Goal: Transaction & Acquisition: Book appointment/travel/reservation

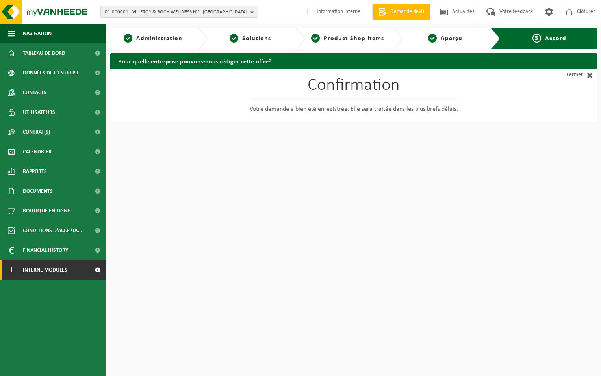
click at [43, 269] on span "Interne modules" at bounding box center [45, 270] width 45 height 20
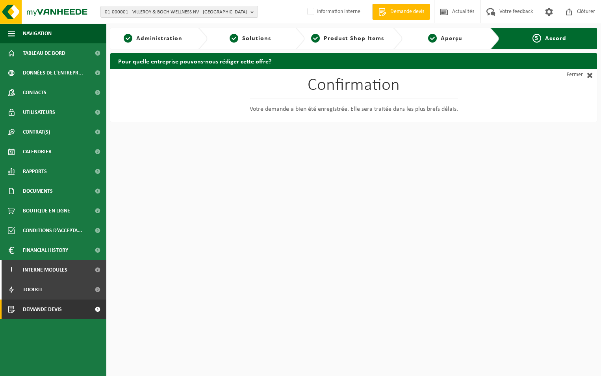
click at [46, 308] on span "Demande devis" at bounding box center [42, 309] width 39 height 20
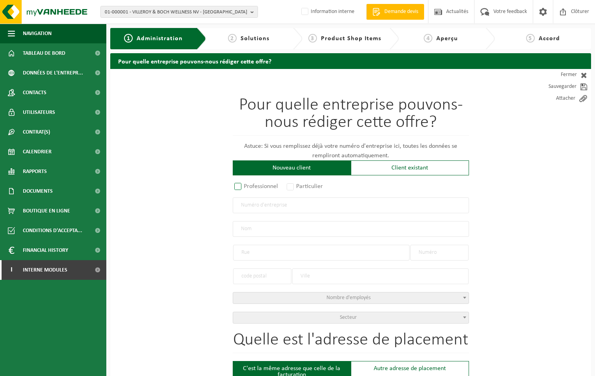
click at [239, 185] on label "Professionnel" at bounding box center [257, 186] width 48 height 11
click at [246, 185] on input "Professionnel" at bounding box center [248, 186] width 5 height 5
radio input "true"
click at [244, 205] on input "text" at bounding box center [351, 205] width 236 height 16
type input "0559841636"
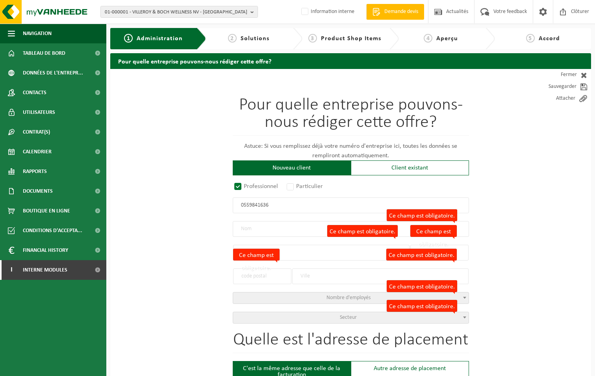
radio input "true"
type input "0559841636"
type input "DARABAN, DUMITRU-ANTONEL"
type input "ALLÉE DU JAQUEMART"
type input "8"
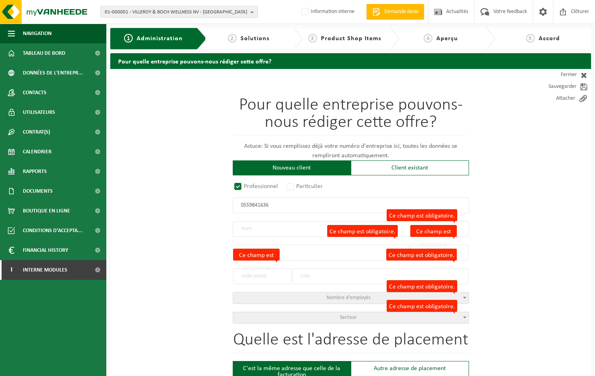
type input "1400"
type input "NIVELLES"
select select "D"
type input "DARABAN, DUMITRU-ANTONEL"
type input "ALLÉE DU JAQUEMART"
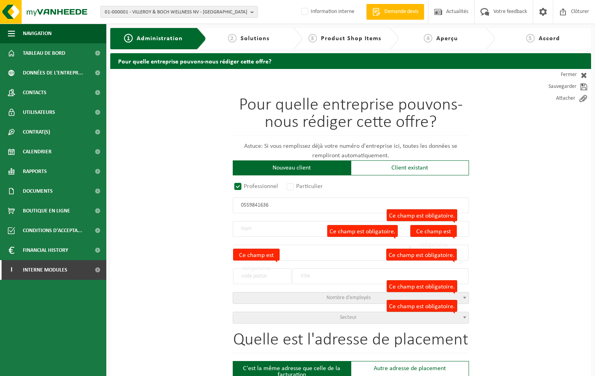
type input "8"
type input "1400"
type input "NIVELLES"
type input "2233391445"
click at [349, 315] on span "Secteur" at bounding box center [348, 317] width 17 height 6
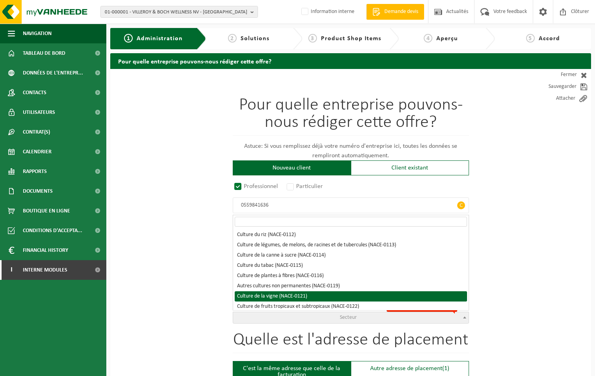
select select "NACE_0121"
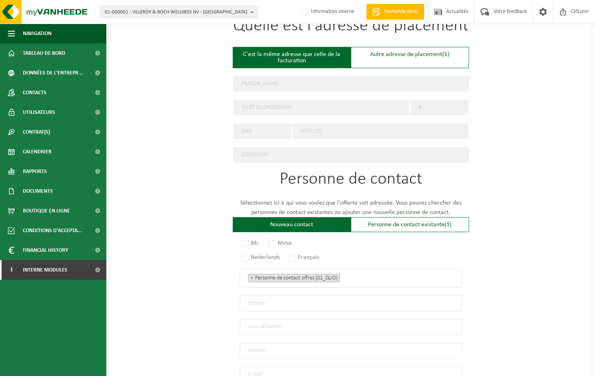
scroll to position [315, 0]
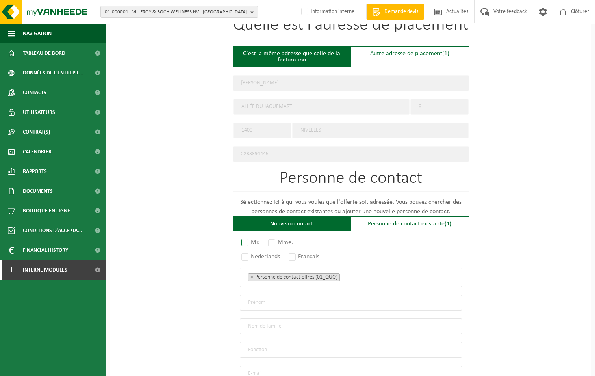
click at [247, 240] on label "Mr." at bounding box center [251, 242] width 22 height 11
radio input "true"
click at [295, 253] on label "Français" at bounding box center [304, 256] width 35 height 11
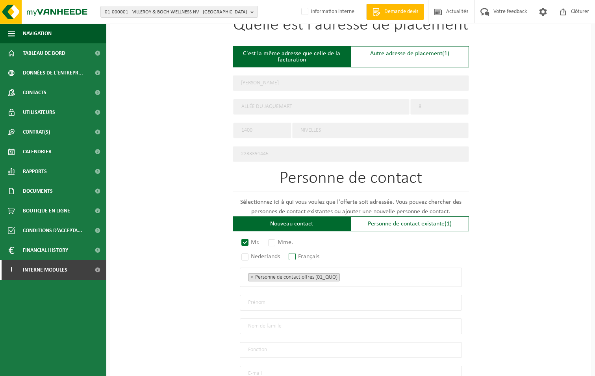
radio input "true"
click at [364, 279] on span "× Personne de contact offres (01_QUO)" at bounding box center [351, 276] width 222 height 19
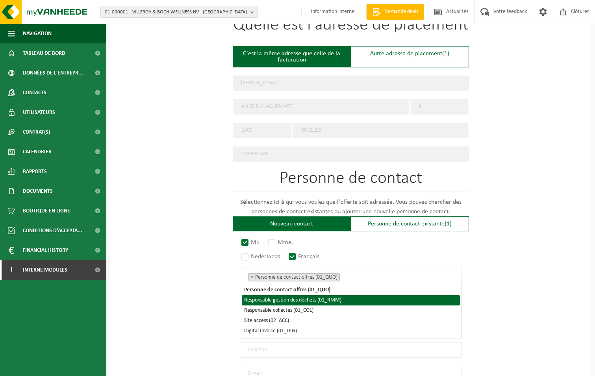
click at [326, 304] on li "Responsable gestion des déchets (01_RMM)" at bounding box center [351, 300] width 218 height 10
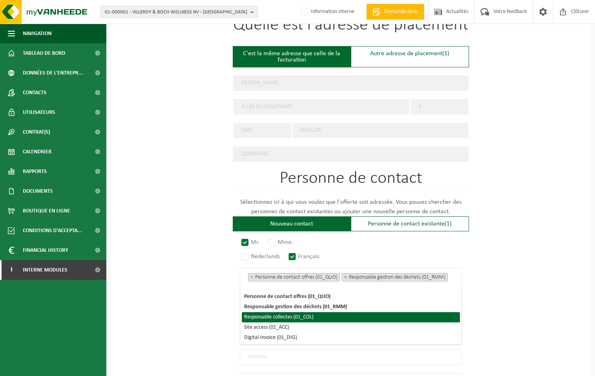
click at [302, 315] on li "Responsable collectes (01_COL)" at bounding box center [351, 317] width 218 height 10
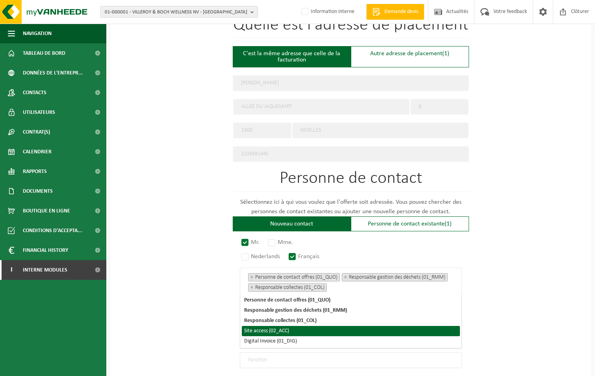
click at [287, 332] on li "Site access (02_ACC)" at bounding box center [351, 331] width 218 height 10
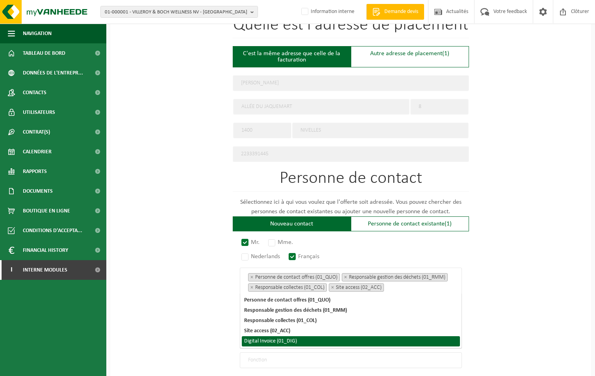
click at [287, 344] on li "Digital Invoice (01_DIG)" at bounding box center [351, 341] width 218 height 10
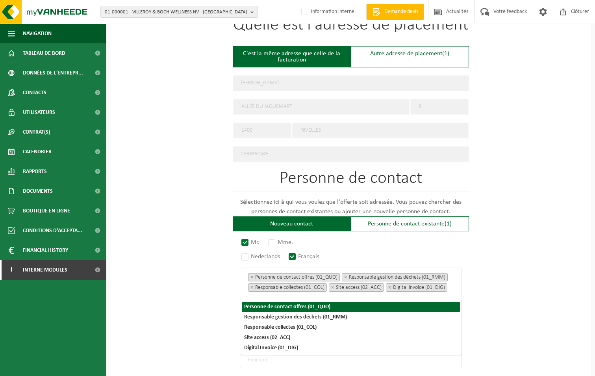
click at [539, 247] on div "Pour quelle entreprise pouvons-nous rédiger cette offre? Astuce: Si vous rempli…" at bounding box center [350, 119] width 481 height 730
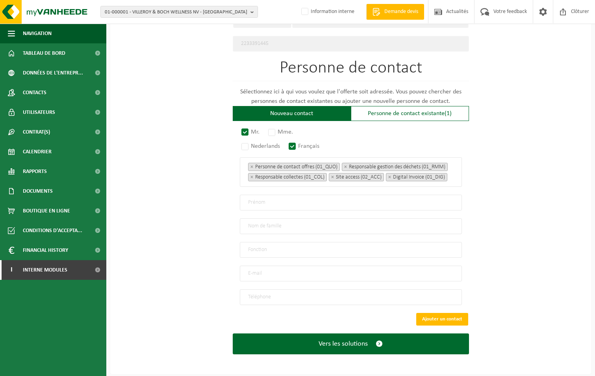
scroll to position [428, 0]
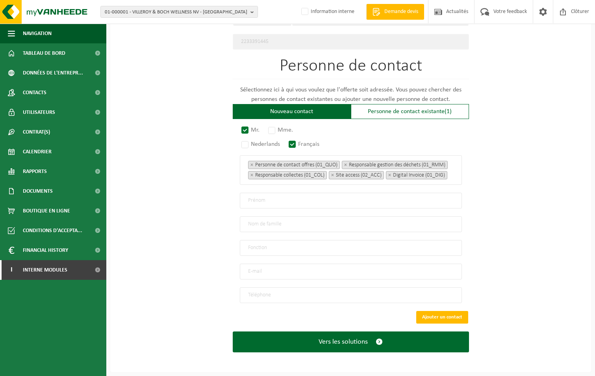
click at [275, 200] on input "text" at bounding box center [351, 201] width 222 height 16
type input "d"
type input "Dumitru Antonel"
type input "Daraban"
type input "Direciton"
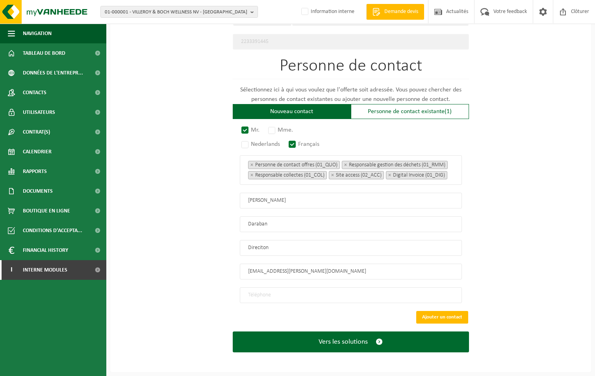
type input "daraban.dumitru.a@gmail.com"
type input "+32 466 27 37 04"
click at [233, 331] on button "Vers les solutions" at bounding box center [351, 341] width 236 height 21
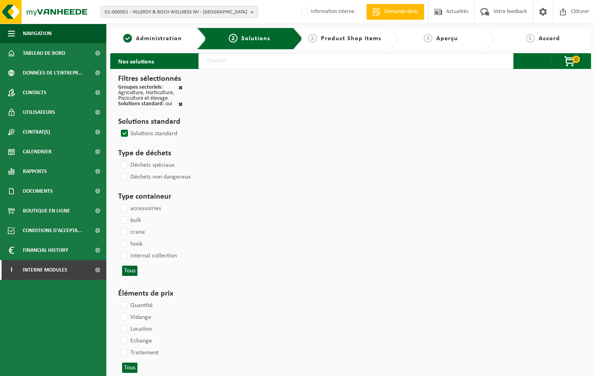
click at [296, 62] on input "text" at bounding box center [355, 61] width 315 height 16
type input "000052"
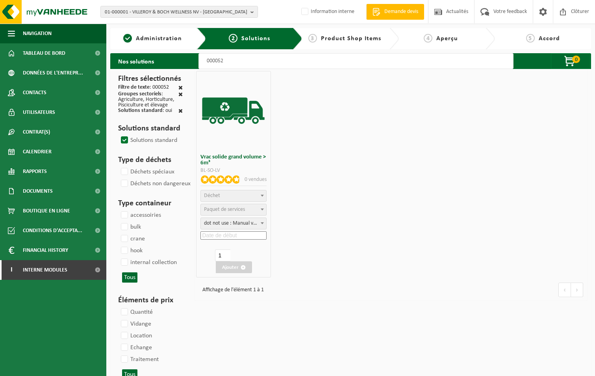
click at [236, 195] on span "Déchet" at bounding box center [233, 195] width 65 height 11
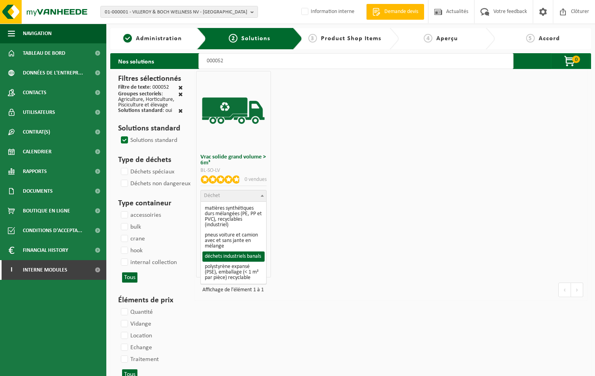
select select "8"
select select
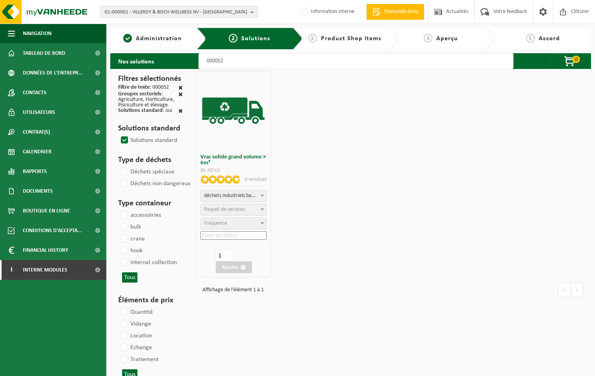
select select
select select "47"
select select "25"
click at [232, 235] on input at bounding box center [233, 235] width 66 height 8
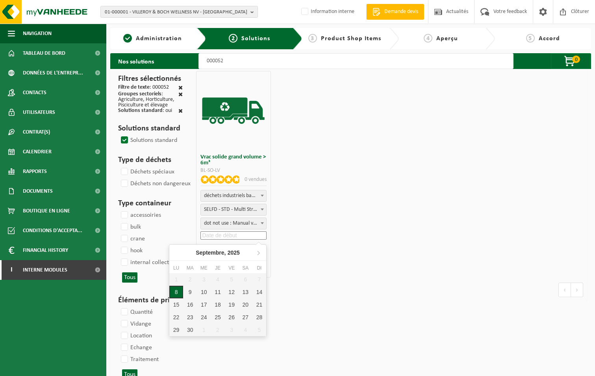
click at [176, 295] on div "8" at bounding box center [176, 292] width 14 height 13
type input "2025-09-08"
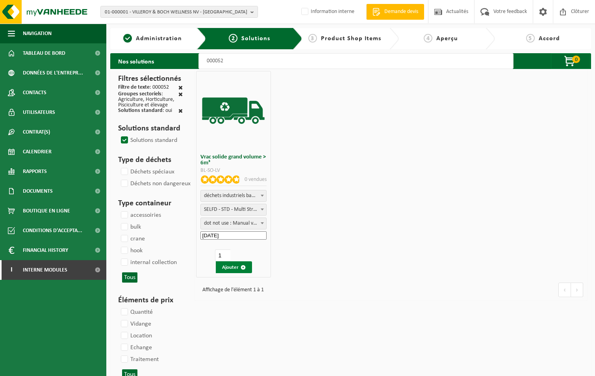
click at [228, 268] on button "Ajouter" at bounding box center [234, 267] width 36 height 12
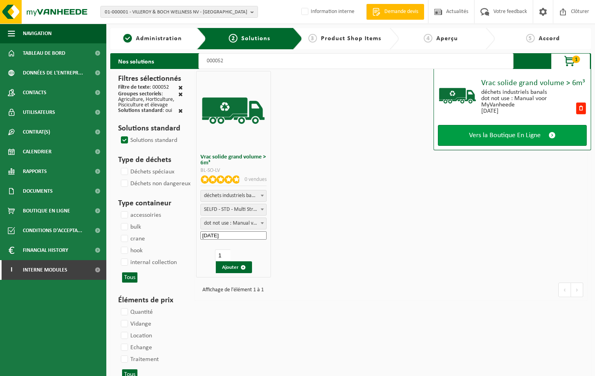
click at [492, 134] on span "Vers la Boutique En Ligne" at bounding box center [505, 135] width 72 height 8
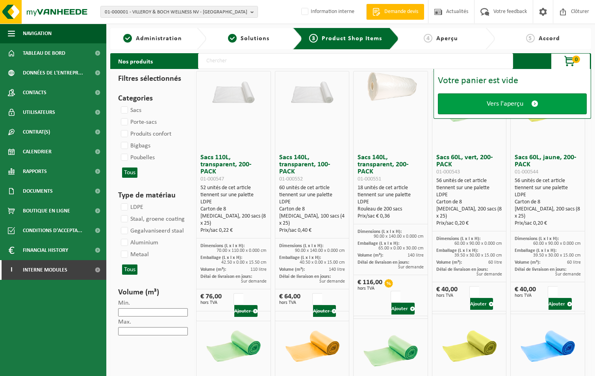
click at [514, 103] on span "Vers l'aperçu" at bounding box center [505, 104] width 37 height 8
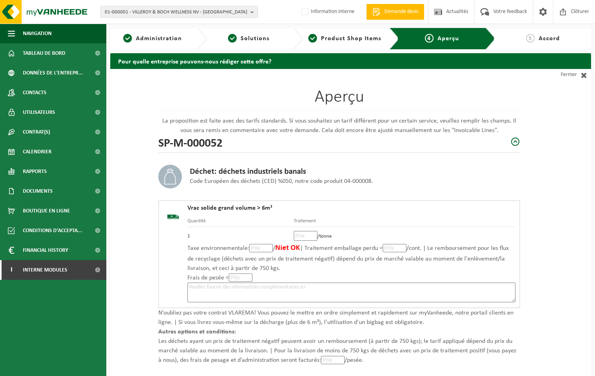
scroll to position [74, 0]
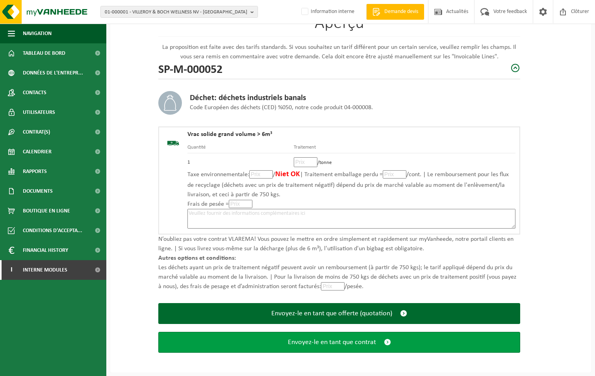
click at [294, 345] on span "Envoyez-le en tant que contrat" at bounding box center [332, 342] width 88 height 8
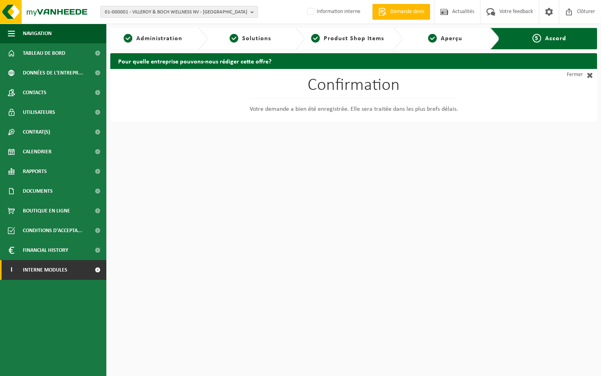
click at [58, 269] on span "Interne modules" at bounding box center [45, 270] width 45 height 20
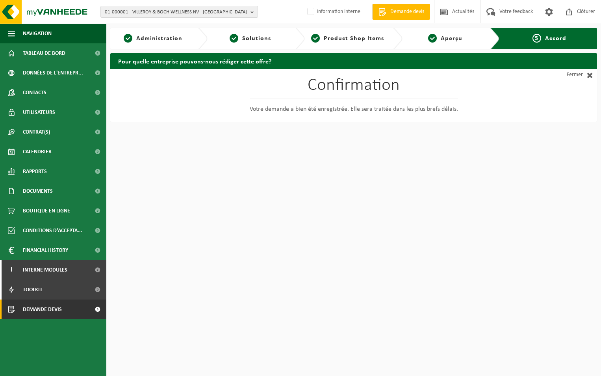
click at [57, 310] on span "Demande devis" at bounding box center [42, 309] width 39 height 20
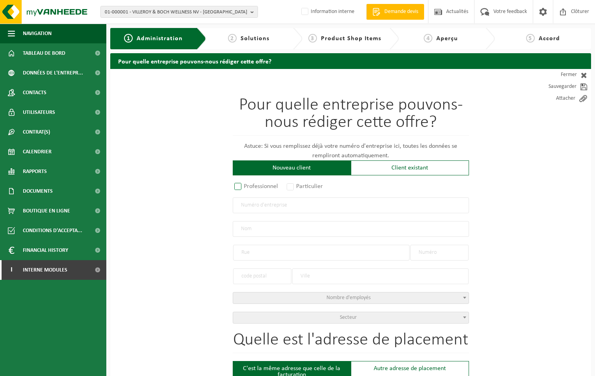
click at [239, 188] on label "Professionnel" at bounding box center [257, 186] width 48 height 11
click at [246, 188] on input "Professionnel" at bounding box center [248, 186] width 5 height 5
radio input "true"
click at [255, 204] on input "text" at bounding box center [351, 205] width 236 height 16
type input "0795573511"
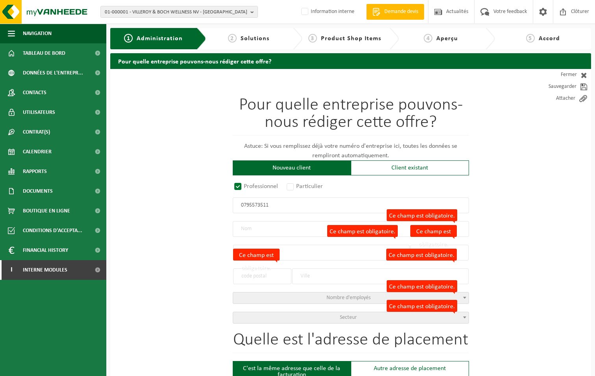
radio input "true"
type input "0795573511"
type input "RENIER, THOMAS"
type input "RUE DE LA SPAUMERIE, ST-DENIS"
type input "1"
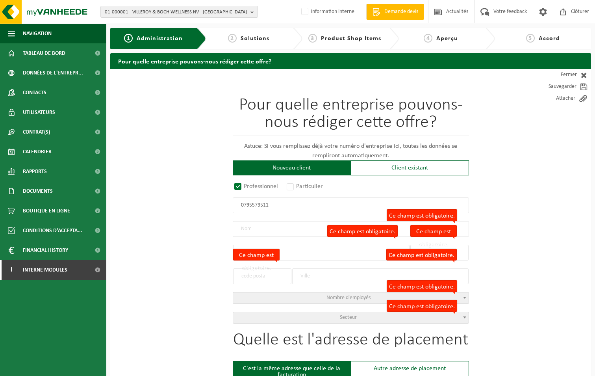
type input "5081"
type input "LA BRUYÈRE"
select select "D"
type input "RENIER, THOMAS"
type input "RUE DE LA SPAUMERIE, ST-DENIS"
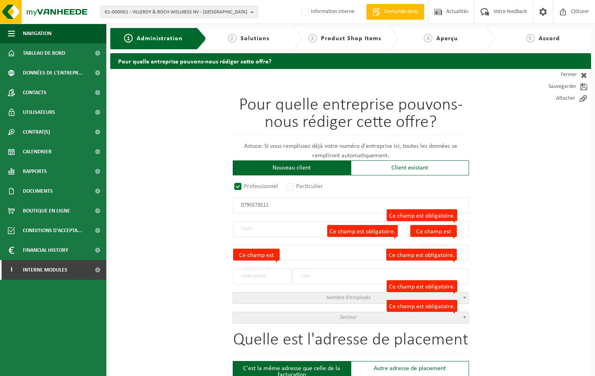
type input "1"
type input "5081"
type input "LA BRUYÈRE"
type input "2339426501"
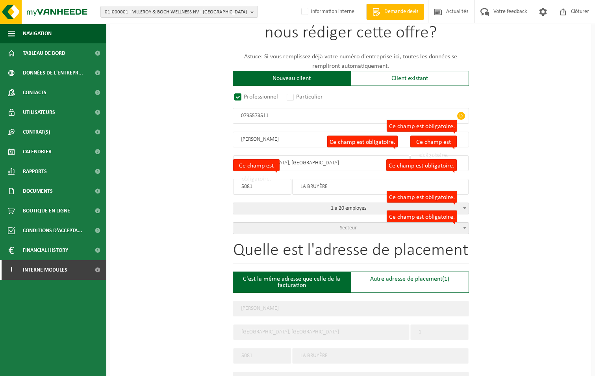
scroll to position [99, 0]
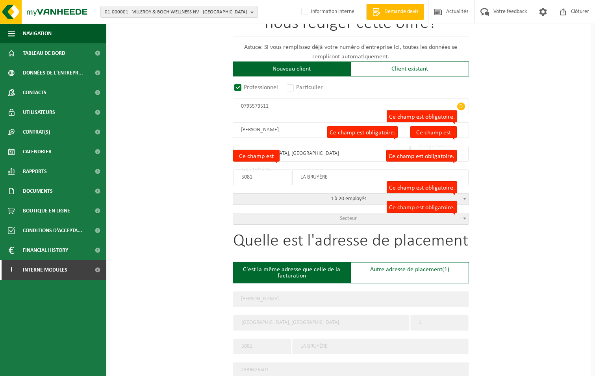
click at [360, 217] on span "Secteur" at bounding box center [351, 218] width 236 height 11
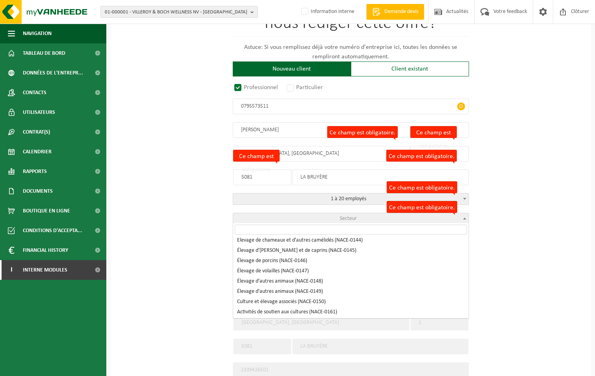
scroll to position [394, 0]
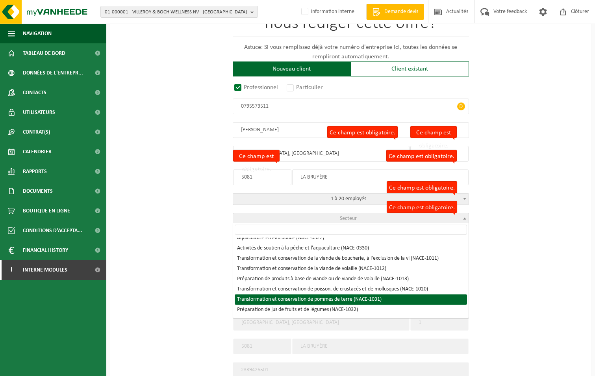
select select "NACE_1031"
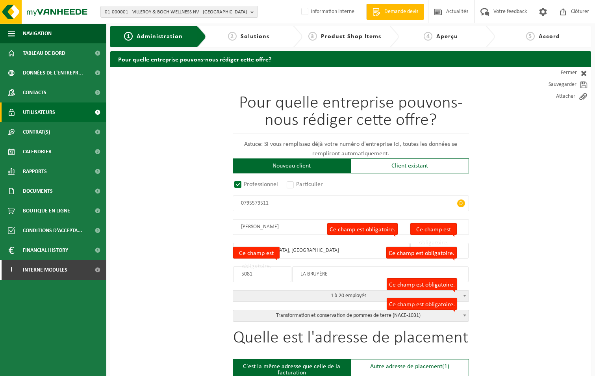
scroll to position [0, 0]
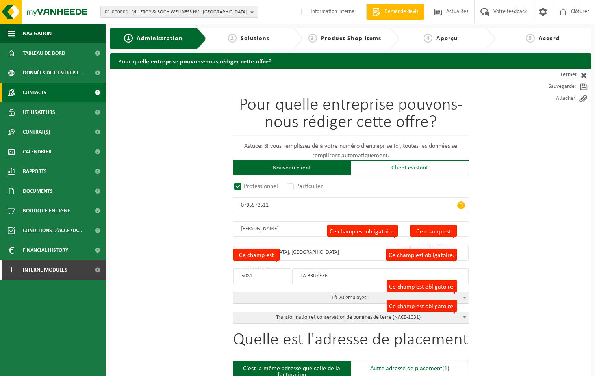
click at [41, 87] on span "Contacts" at bounding box center [35, 93] width 24 height 20
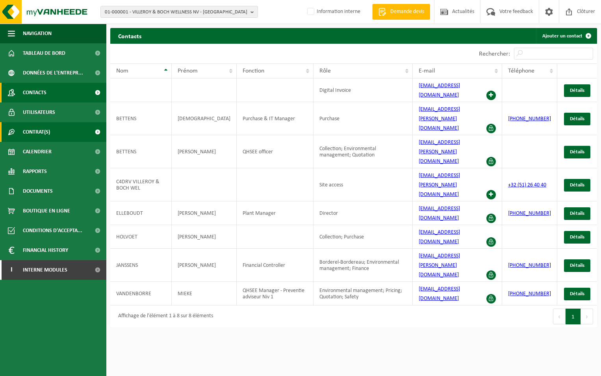
click at [42, 130] on span "Contrat(s)" at bounding box center [36, 132] width 27 height 20
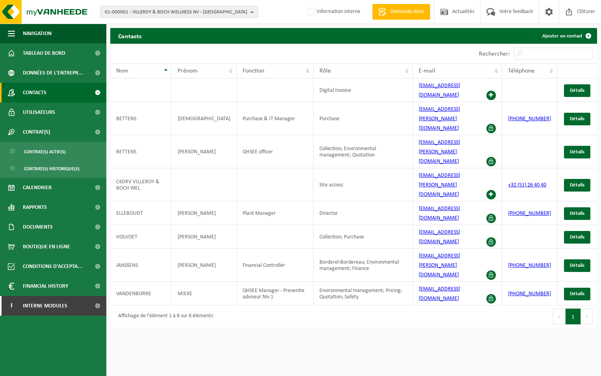
click at [163, 11] on span "01-000001 - VILLEROY & BOCH WELLNESS NV - [GEOGRAPHIC_DATA]" at bounding box center [176, 12] width 143 height 12
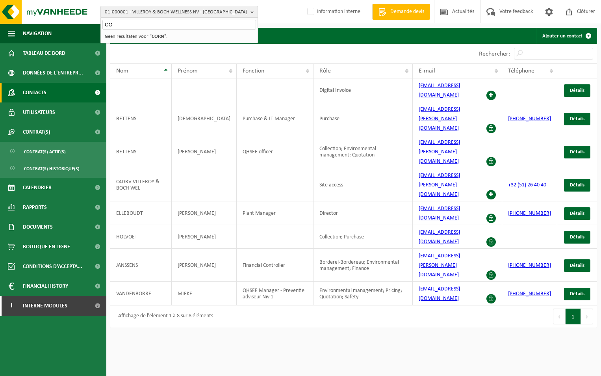
type input "C"
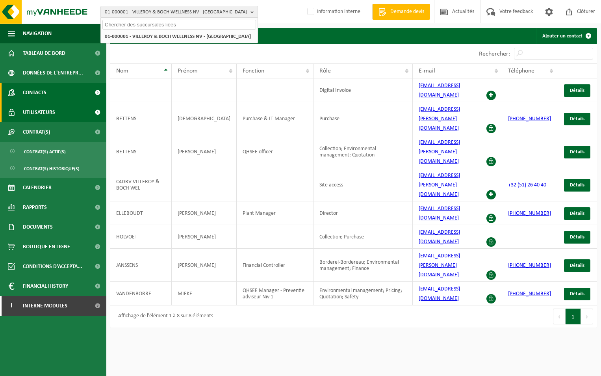
click at [48, 112] on span "Utilisateurs" at bounding box center [39, 112] width 32 height 20
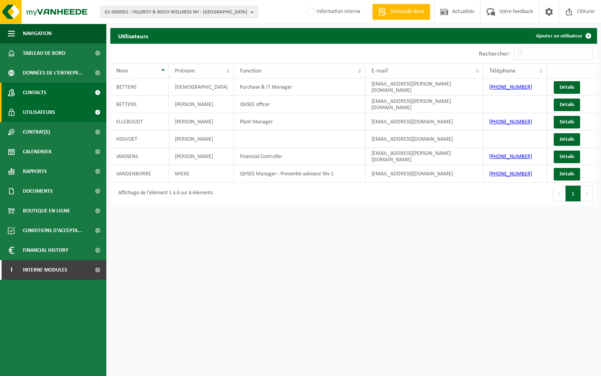
click at [46, 90] on span "Contacts" at bounding box center [35, 93] width 24 height 20
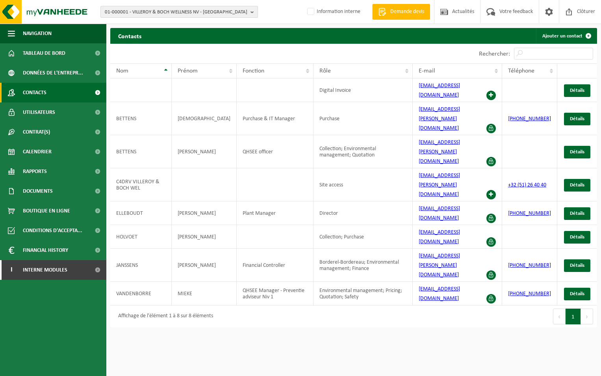
click at [221, 14] on span "01-000001 - VILLEROY & BOCH WELLNESS NV - [GEOGRAPHIC_DATA]" at bounding box center [176, 12] width 143 height 12
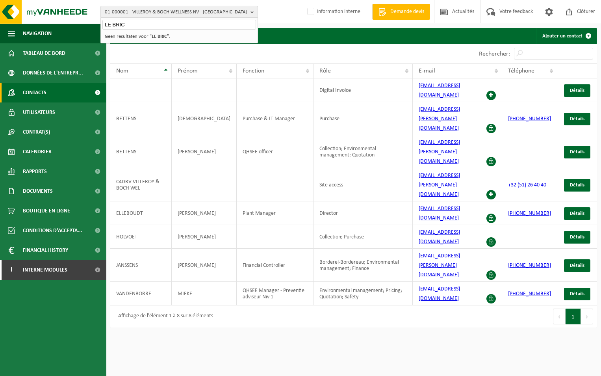
type input "LE BRIC"
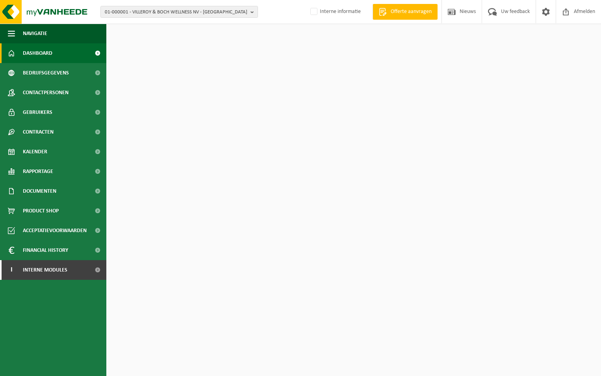
click at [221, 14] on span "01-000001 - VILLEROY & BOCH WELLNESS NV - [GEOGRAPHIC_DATA]" at bounding box center [176, 12] width 143 height 12
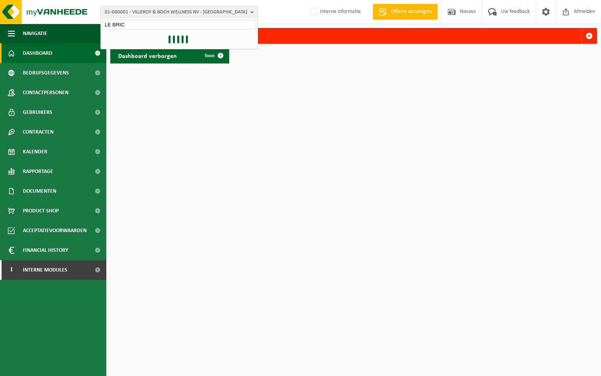
type input "LE BRIC"
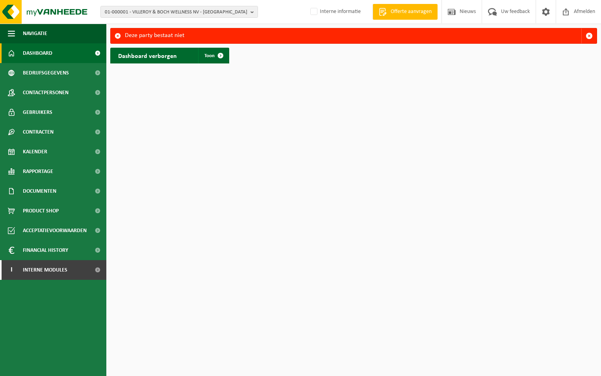
click at [221, 14] on span "01-000001 - VILLEROY & BOCH WELLNESS NV - [GEOGRAPHIC_DATA]" at bounding box center [176, 12] width 143 height 12
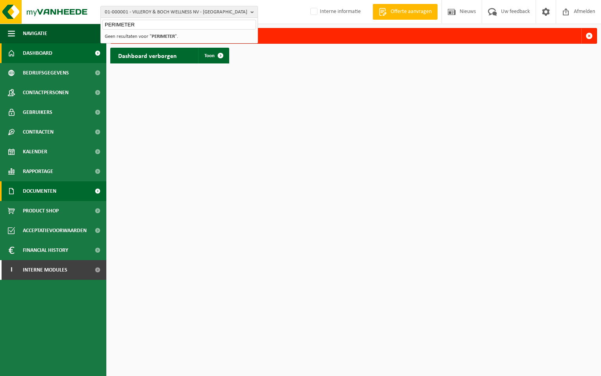
type input "PERIMETER"
